Goal: Navigation & Orientation: Find specific page/section

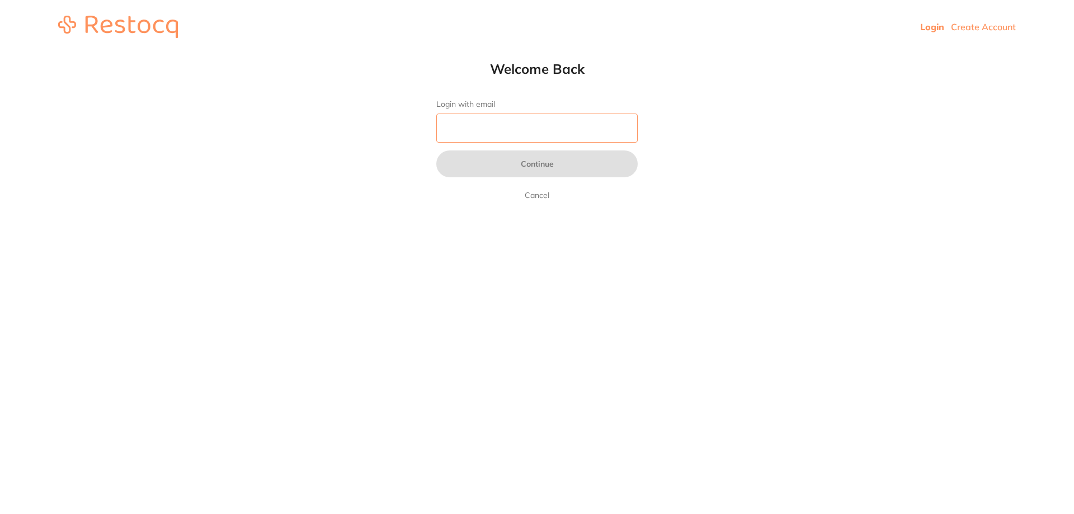
click at [456, 130] on input "Login with email" at bounding box center [536, 128] width 201 height 29
type input "[EMAIL_ADDRESS][DOMAIN_NAME]"
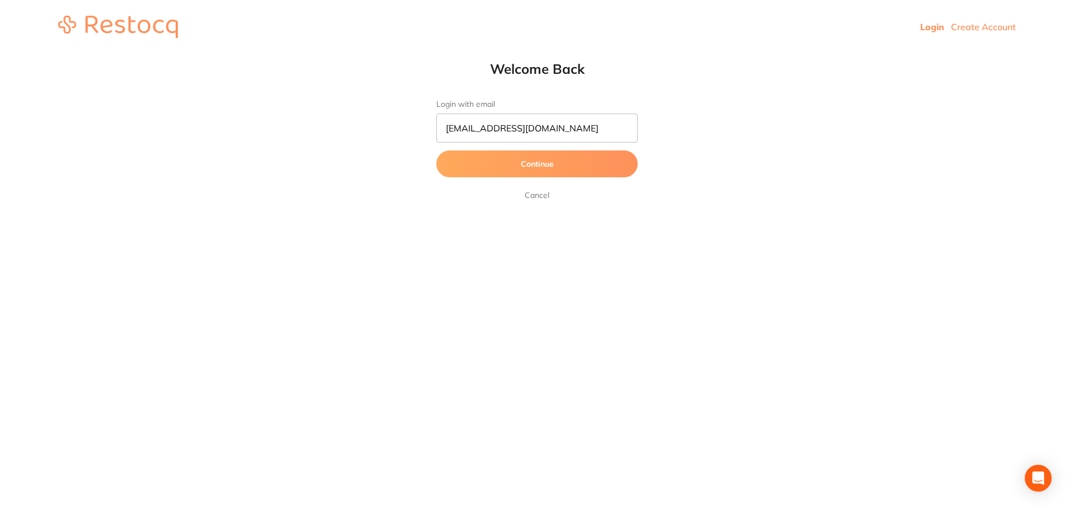
click at [506, 170] on button "Continue" at bounding box center [536, 164] width 201 height 27
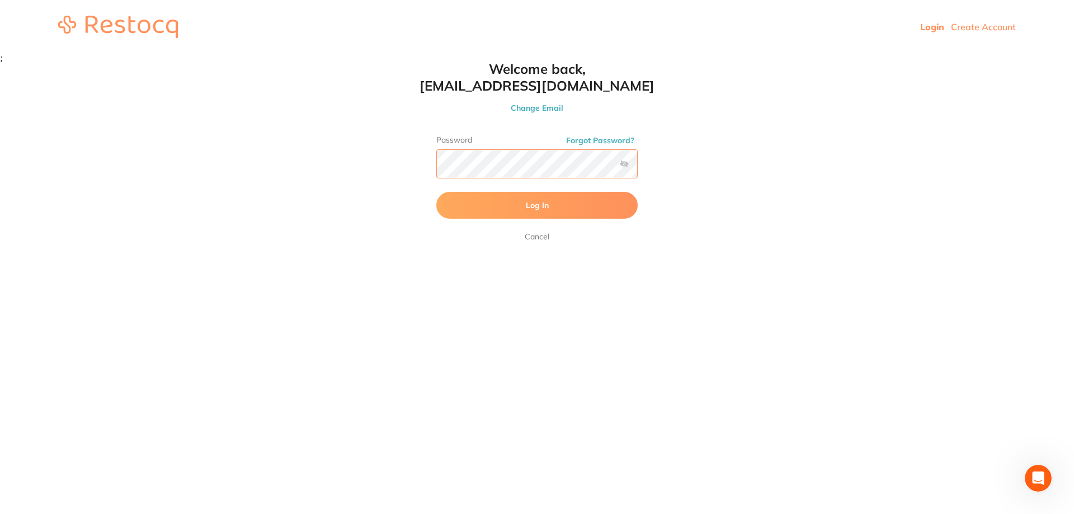
click at [436, 192] on button "Log In" at bounding box center [536, 205] width 201 height 27
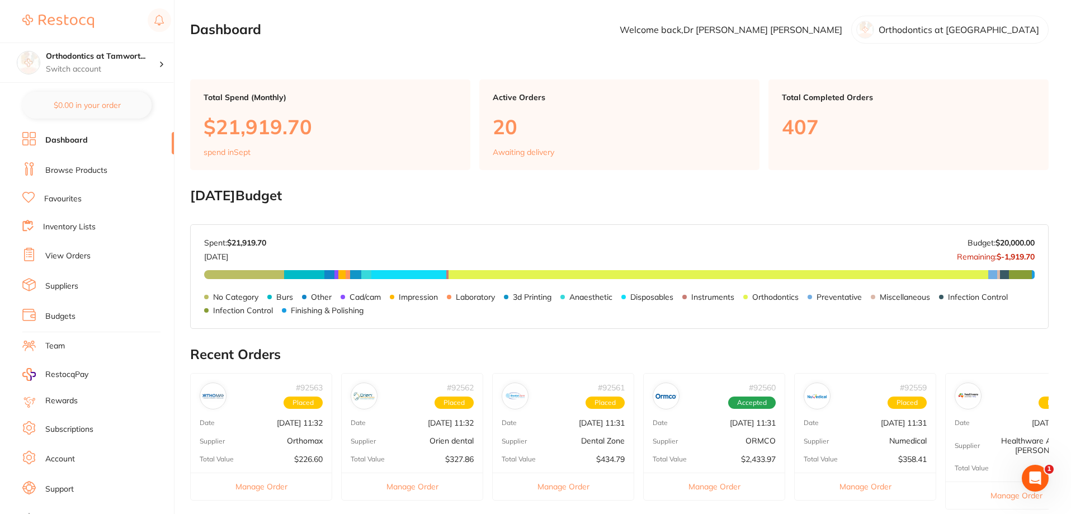
click at [252, 121] on p "$21,919.70" at bounding box center [330, 126] width 253 height 23
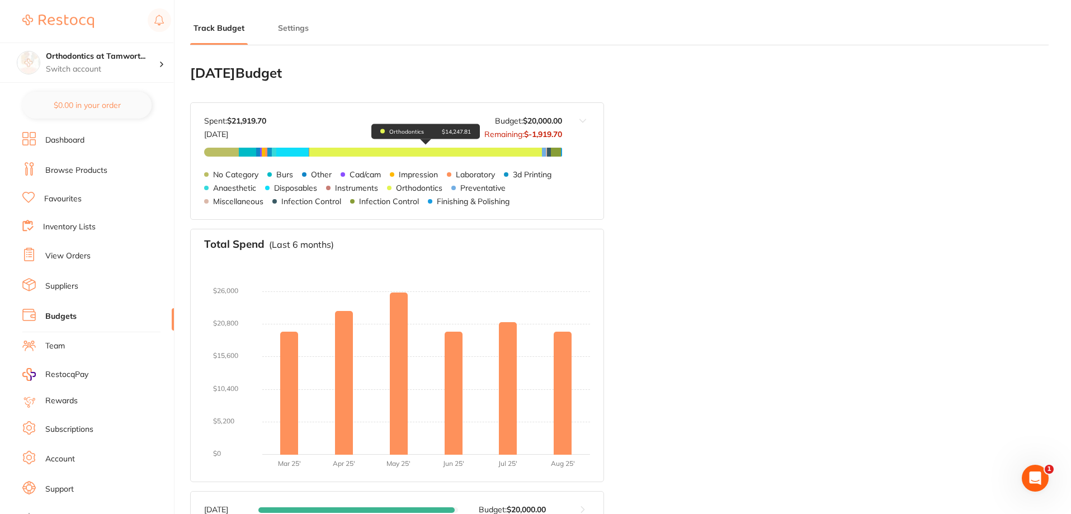
click at [396, 154] on span "Orthodontics $14,247.81" at bounding box center [425, 152] width 233 height 9
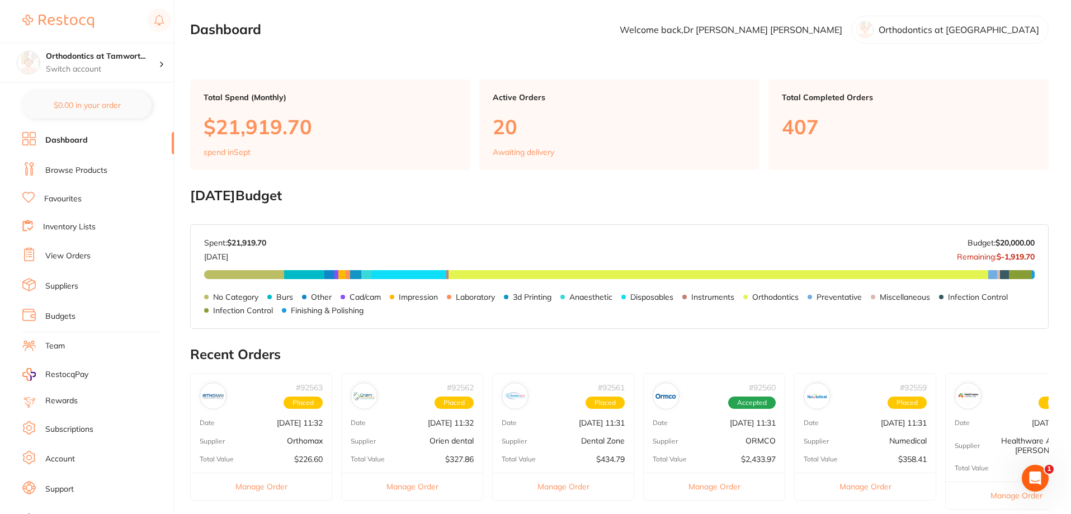
click at [74, 229] on link "Inventory Lists" at bounding box center [69, 227] width 53 height 11
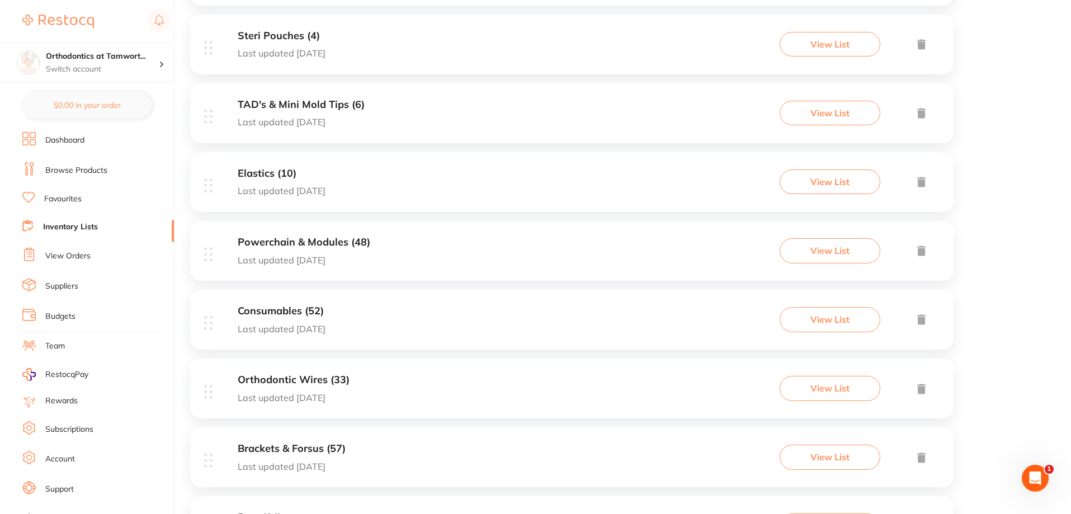
scroll to position [636, 0]
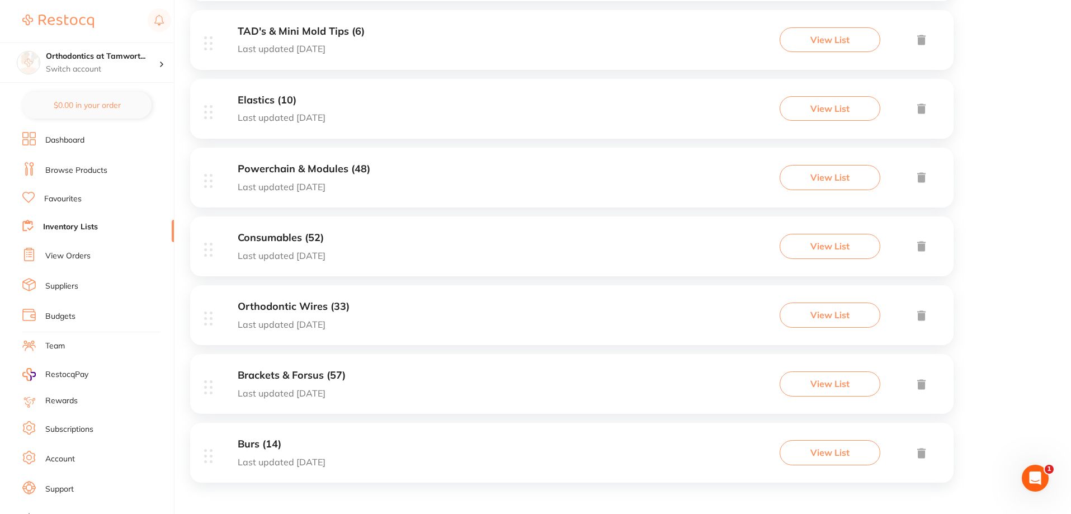
click at [311, 381] on h3 "Brackets & Forsus (57)" at bounding box center [292, 376] width 108 height 12
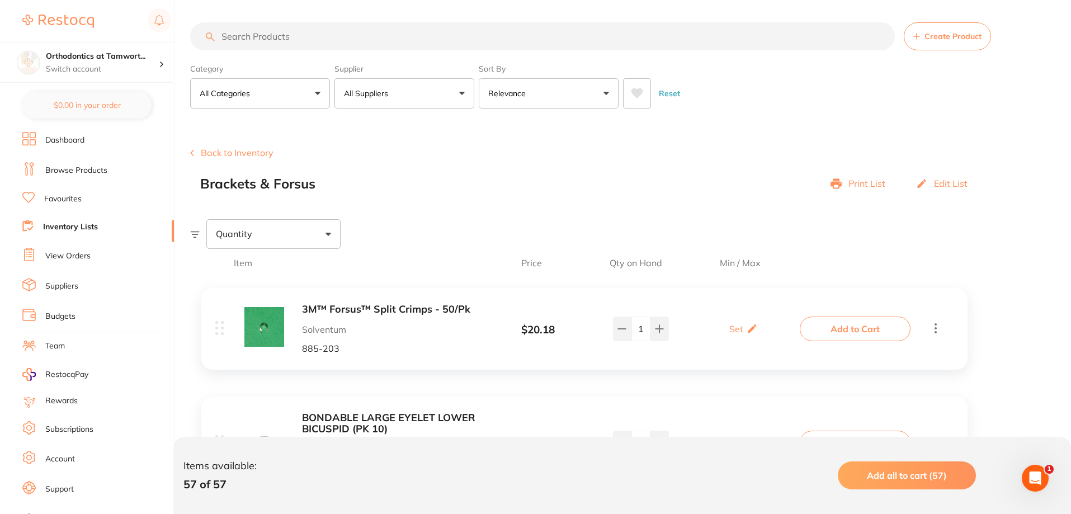
click at [209, 153] on button "Back to Inventory" at bounding box center [231, 153] width 83 height 10
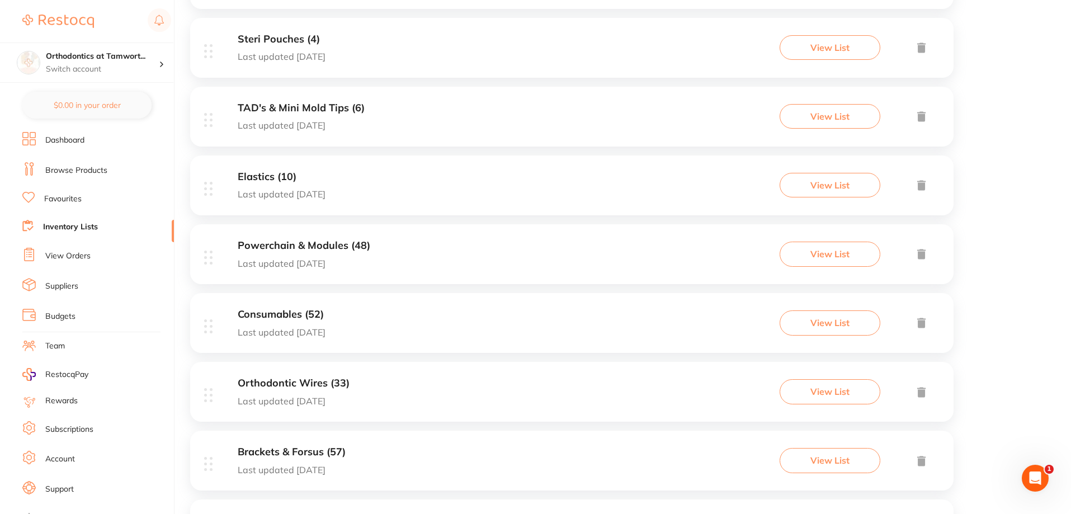
scroll to position [615, 0]
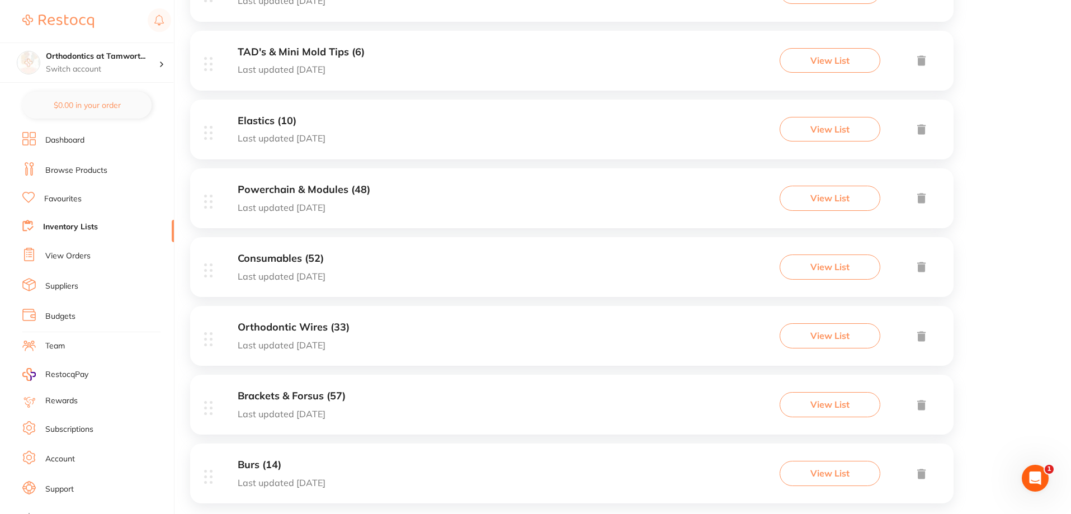
click at [305, 189] on h3 "Powerchain & Modules (48)" at bounding box center [304, 190] width 133 height 12
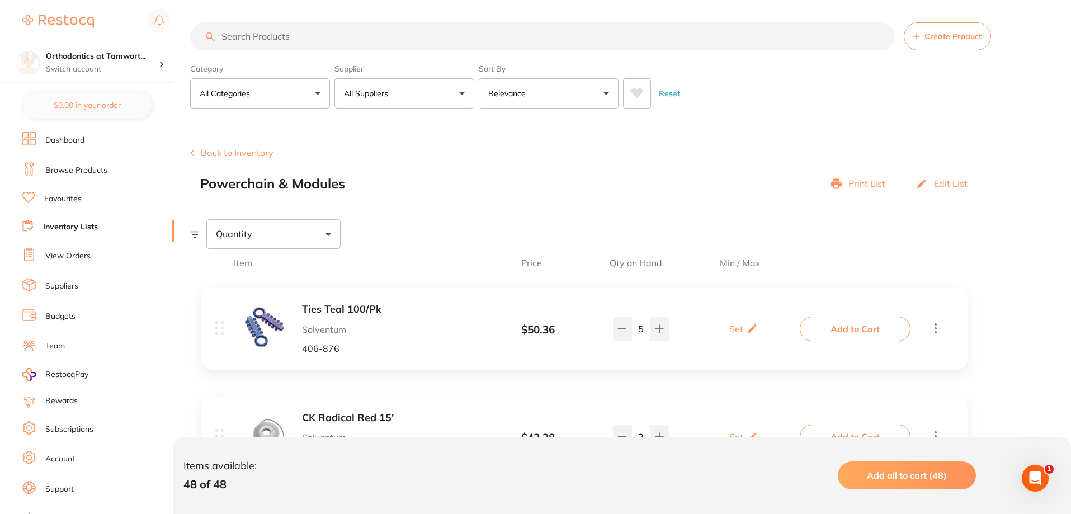
click at [250, 153] on button "Back to Inventory" at bounding box center [231, 153] width 83 height 10
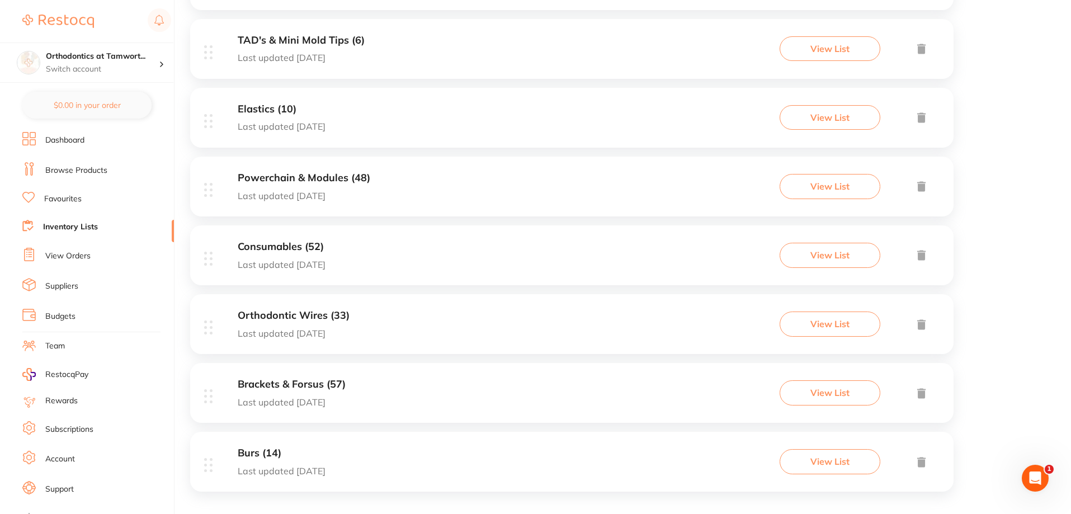
scroll to position [636, 0]
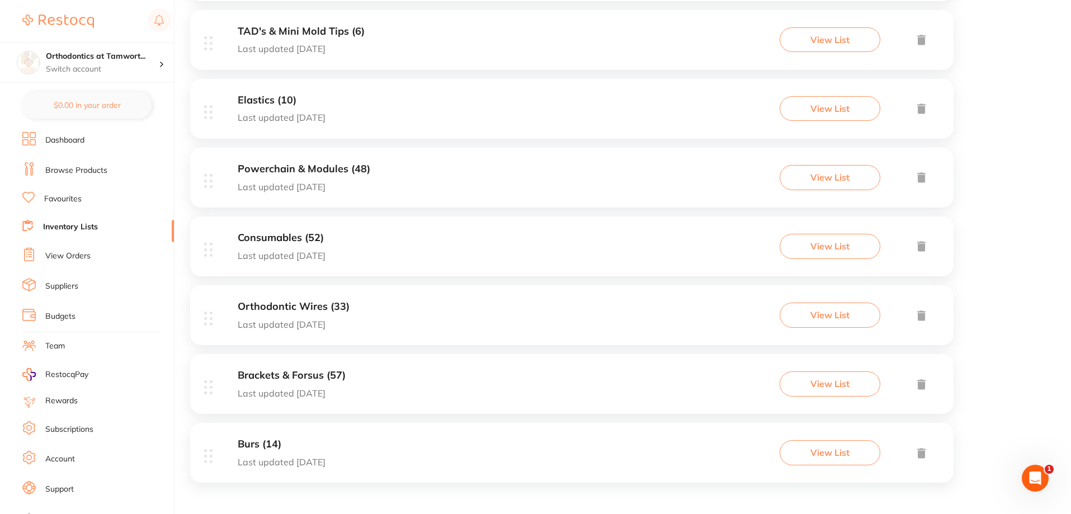
click at [311, 307] on h3 "Orthodontic Wires (33)" at bounding box center [294, 307] width 112 height 12
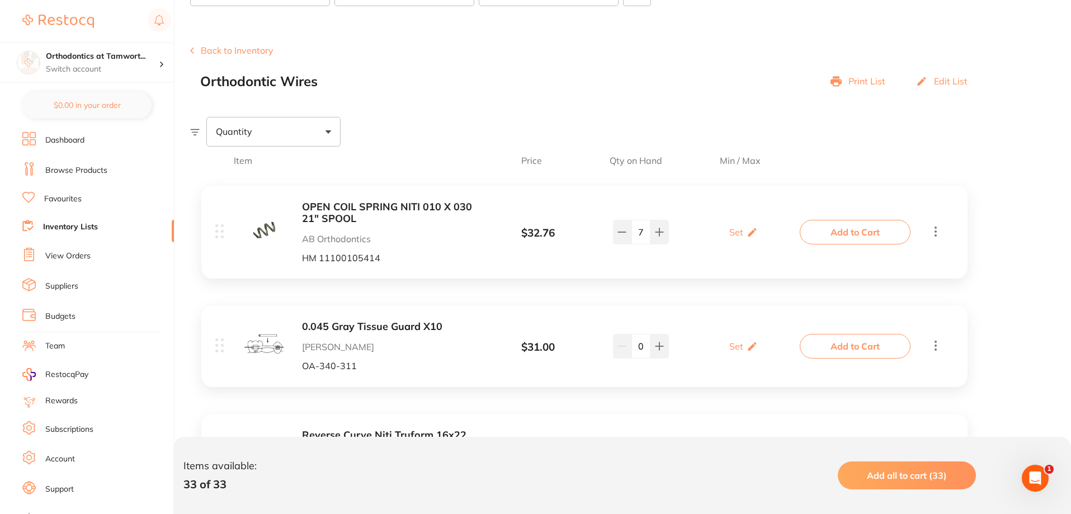
scroll to position [112, 0]
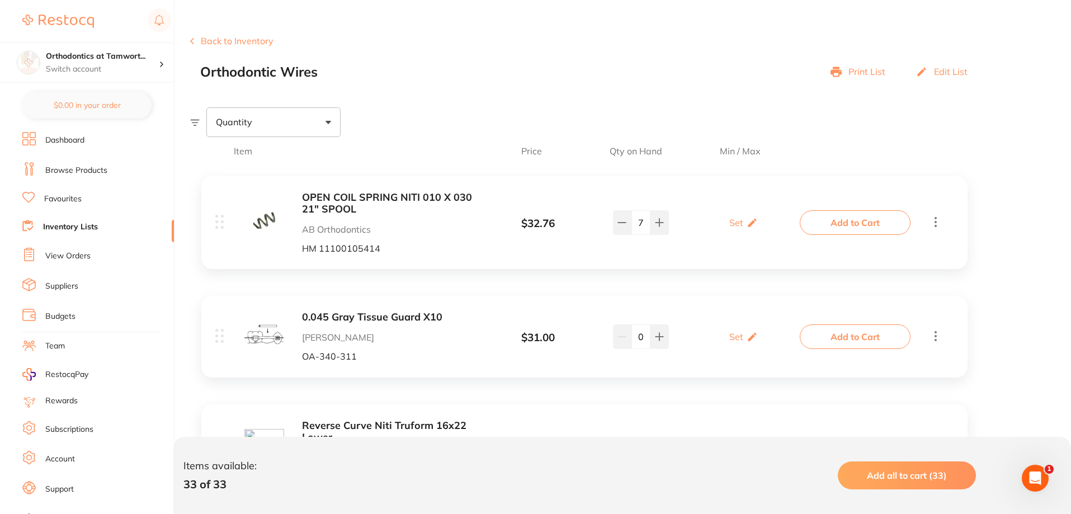
click at [219, 41] on button "Back to Inventory" at bounding box center [231, 41] width 83 height 10
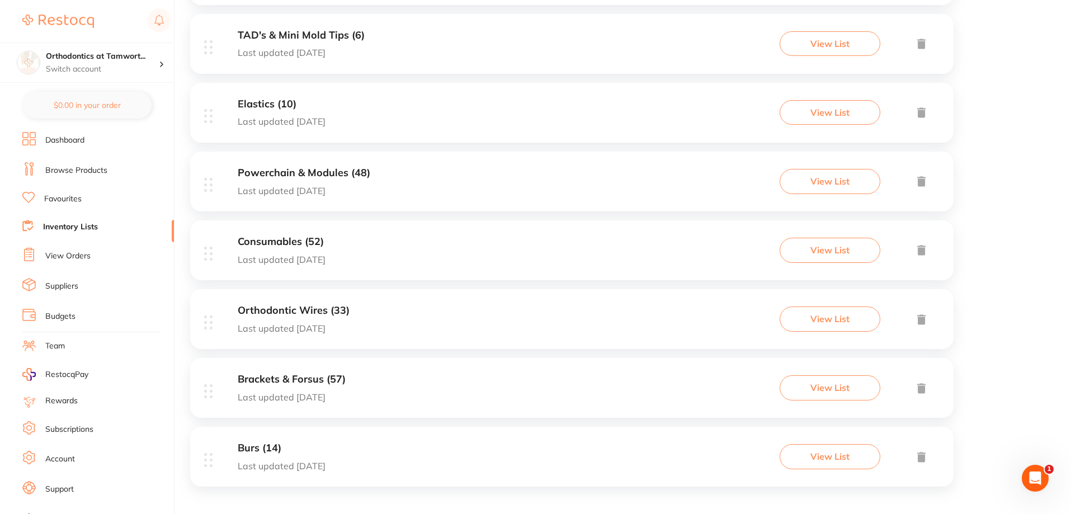
scroll to position [636, 0]
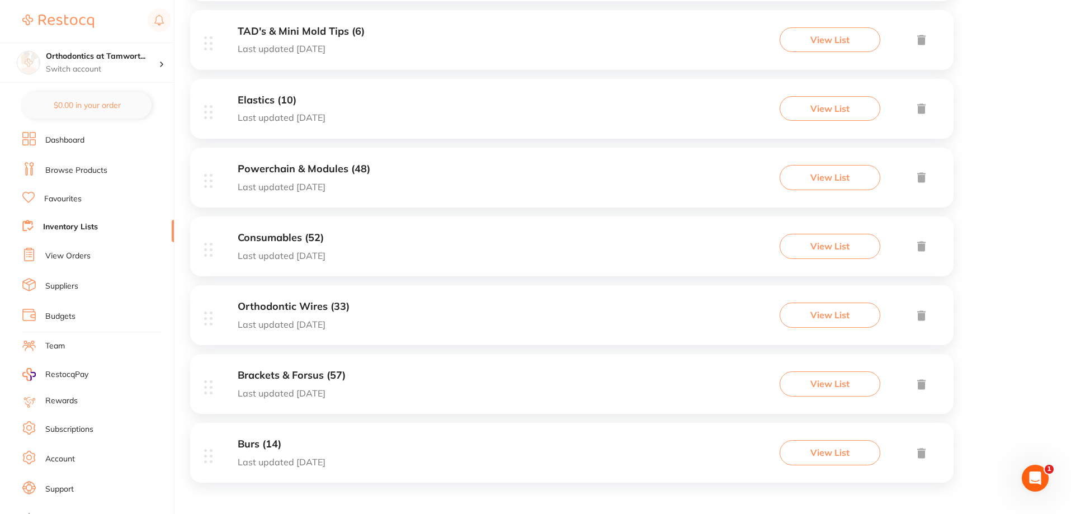
click at [258, 444] on h3 "Burs (14)" at bounding box center [282, 445] width 88 height 12
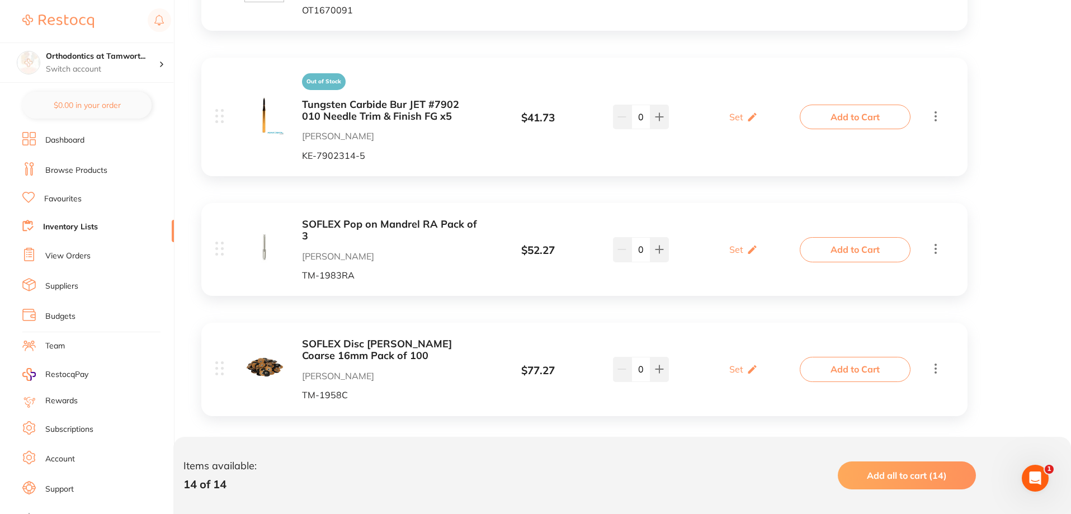
scroll to position [1437, 0]
